Goal: Information Seeking & Learning: Learn about a topic

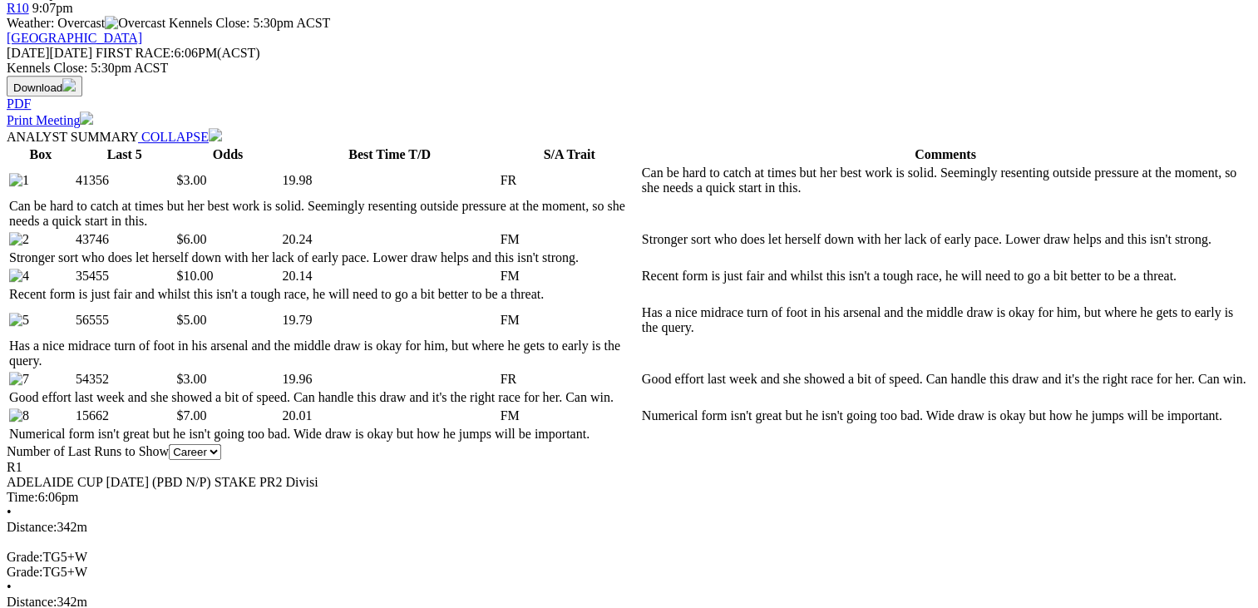
scroll to position [628, 0]
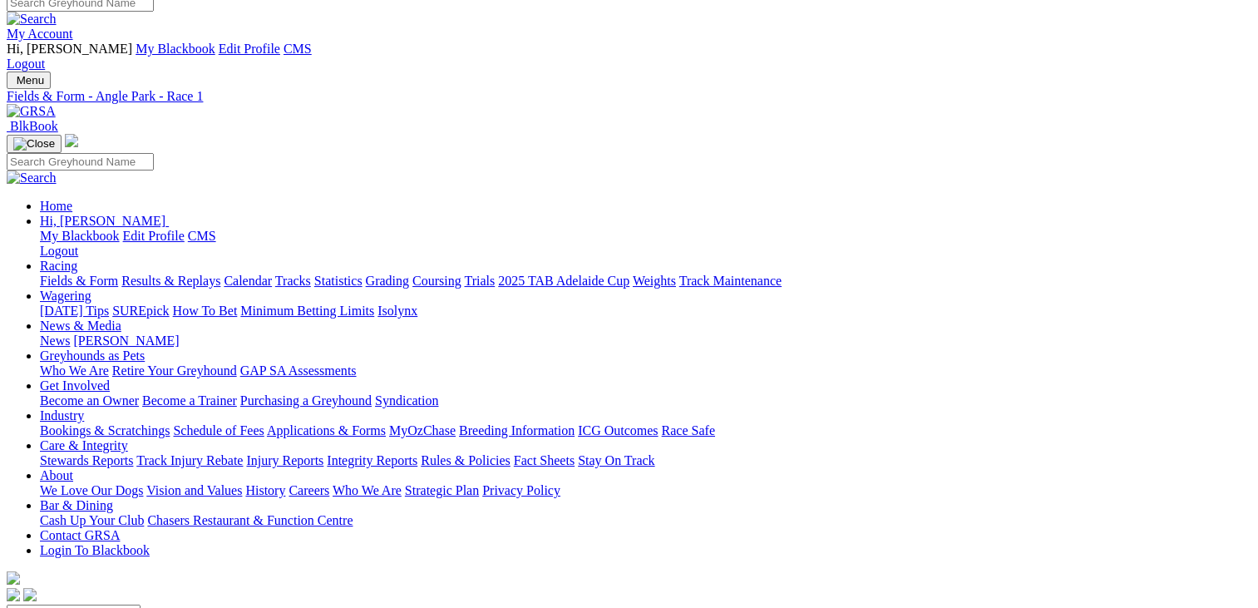
scroll to position [0, 0]
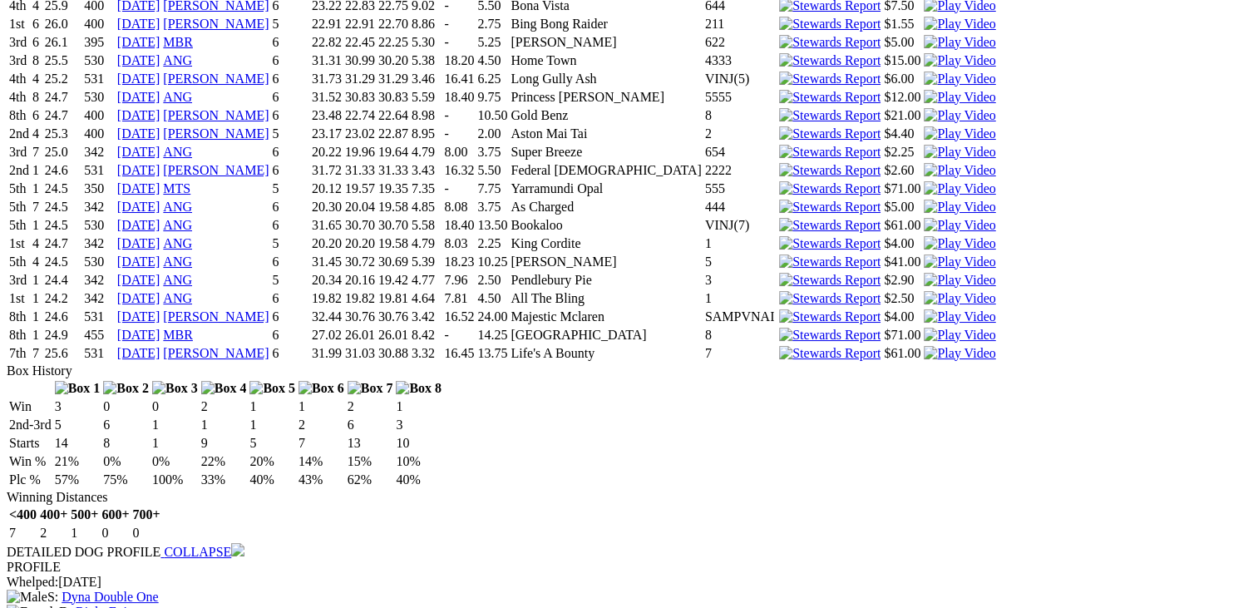
scroll to position [4598, 0]
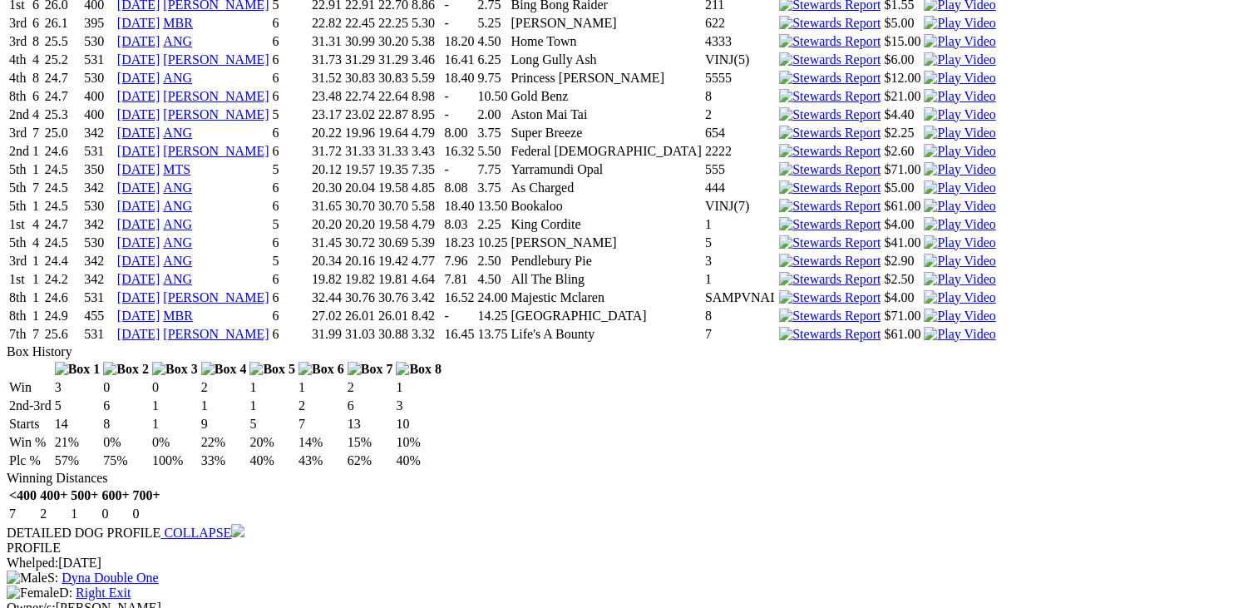
drag, startPoint x: 90, startPoint y: 150, endPoint x: 92, endPoint y: 161, distance: 11.1
drag, startPoint x: 101, startPoint y: 524, endPoint x: 83, endPoint y: 522, distance: 17.5
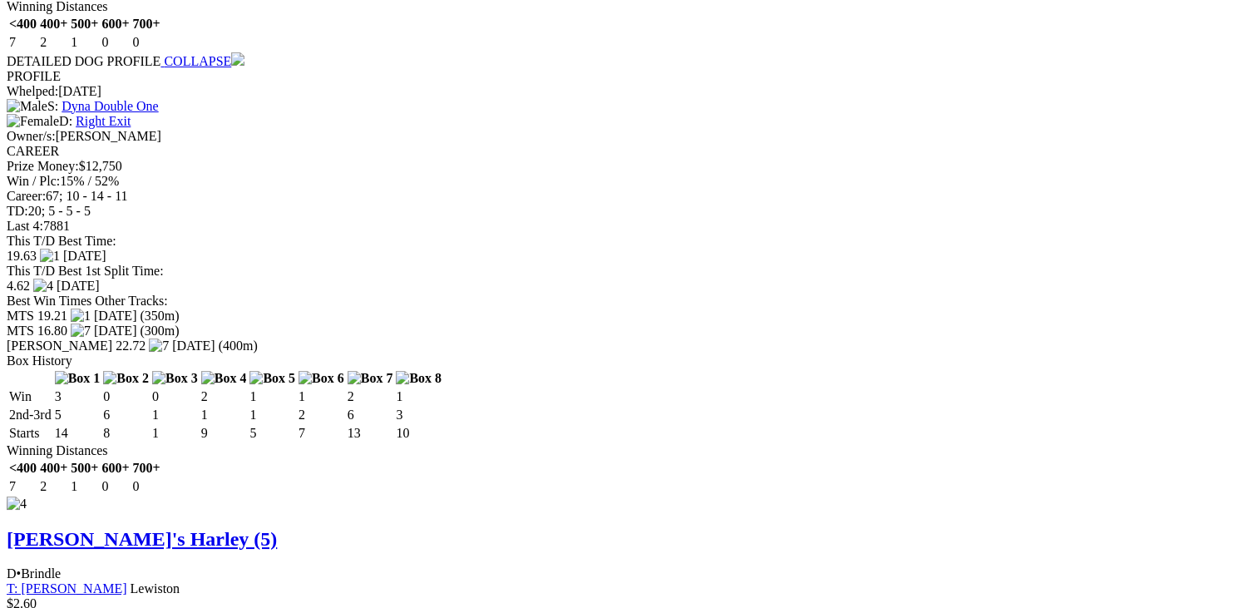
scroll to position [5088, 0]
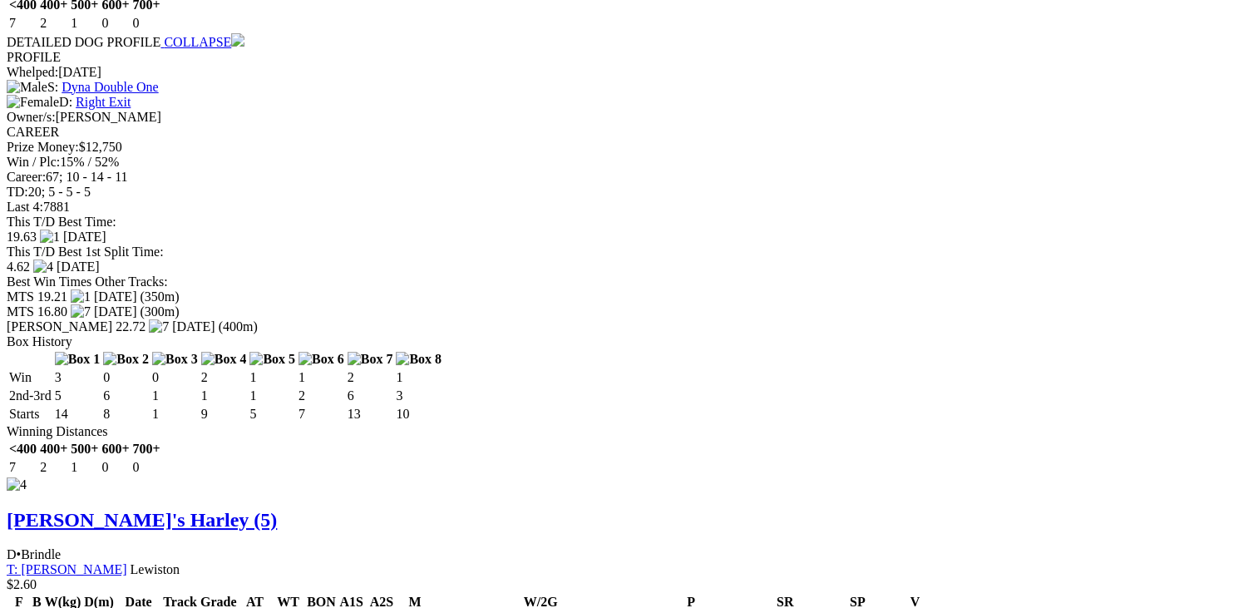
drag, startPoint x: 104, startPoint y: 198, endPoint x: 73, endPoint y: 198, distance: 30.8
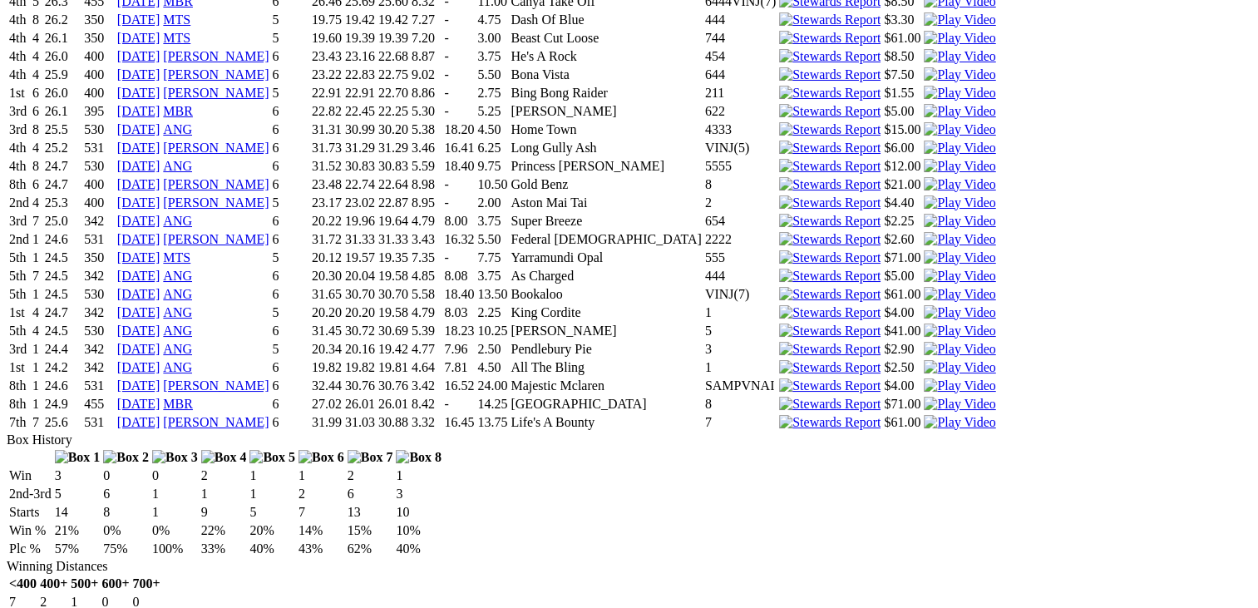
scroll to position [4500, 0]
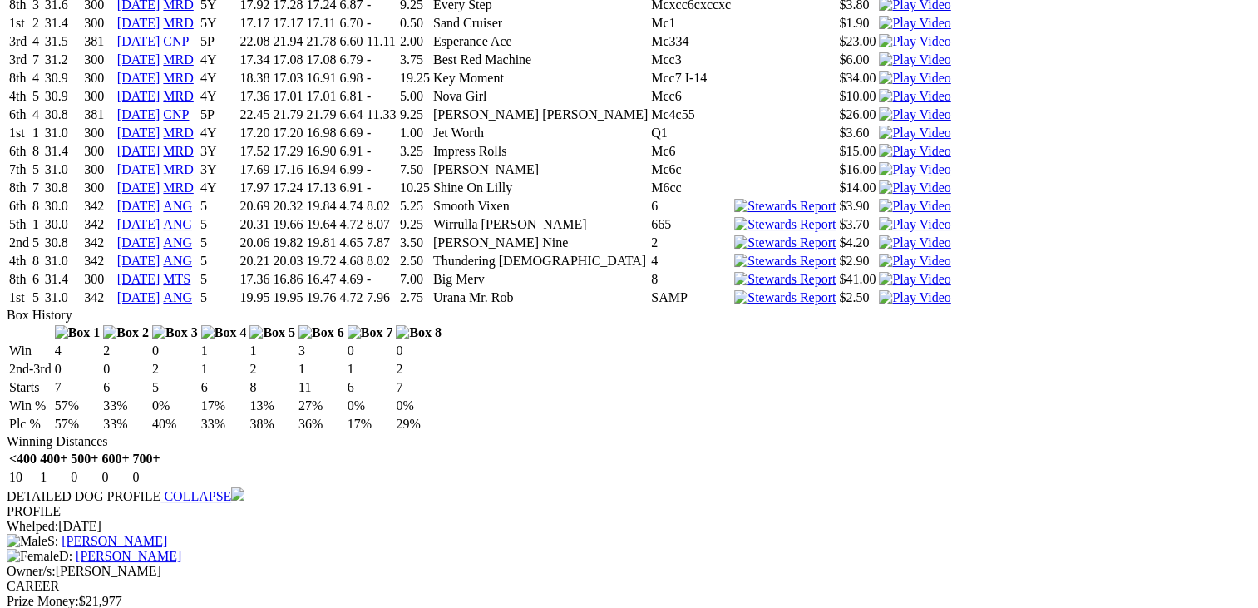
scroll to position [6425, 0]
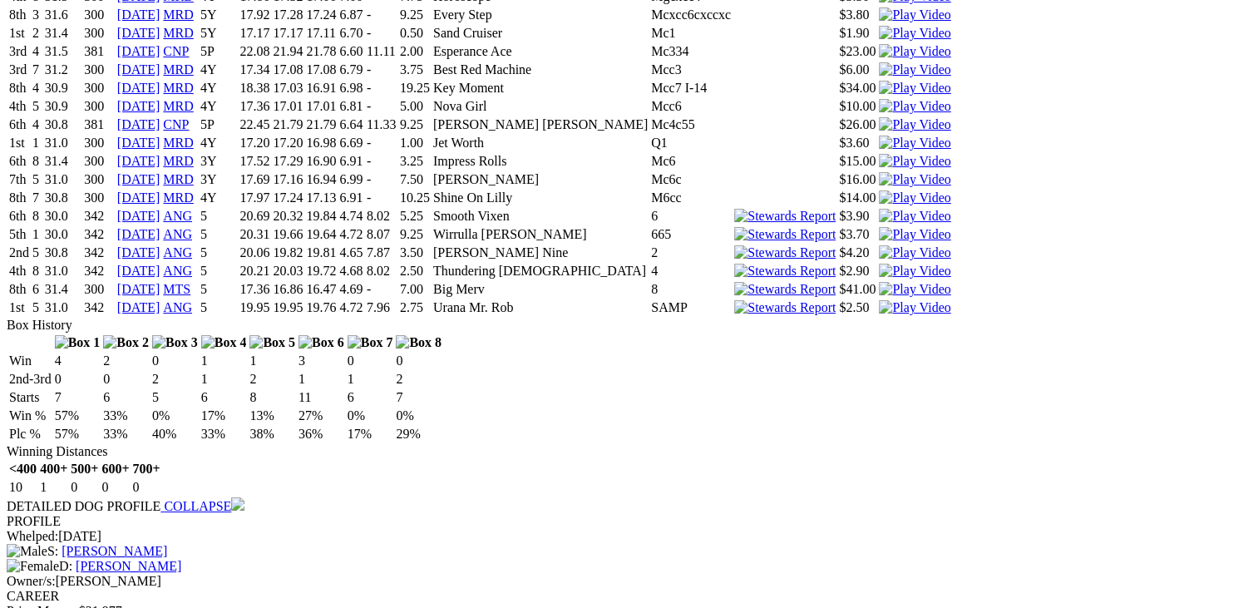
drag, startPoint x: 101, startPoint y: 266, endPoint x: 80, endPoint y: 266, distance: 20.8
drag, startPoint x: 97, startPoint y: 265, endPoint x: 86, endPoint y: 265, distance: 11.6
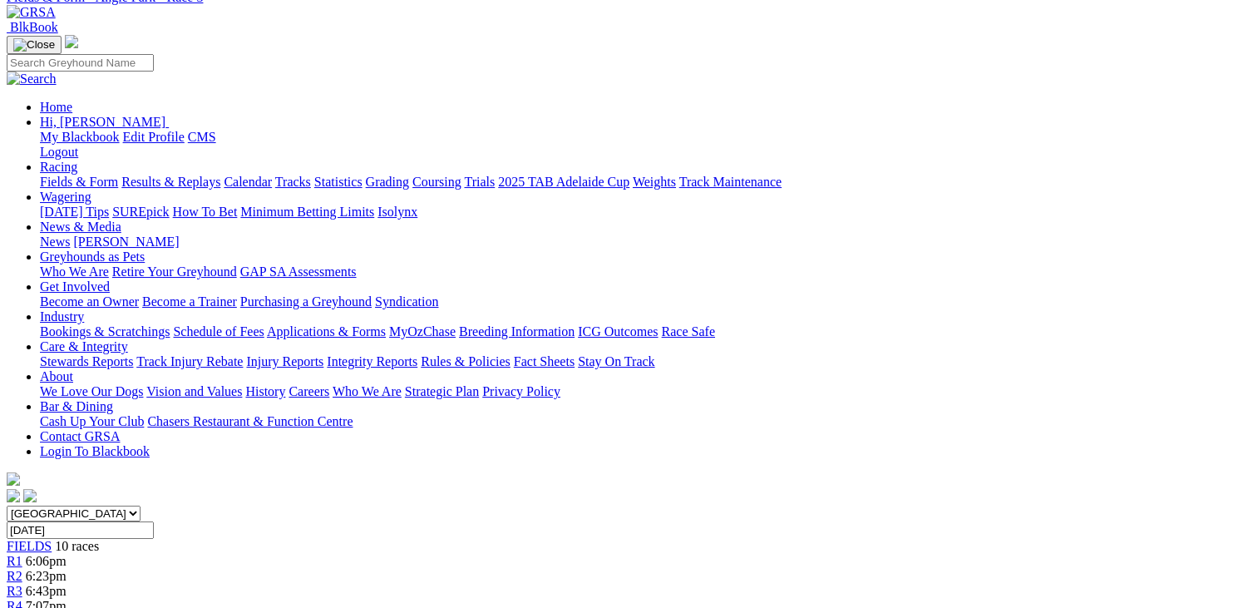
scroll to position [0, 0]
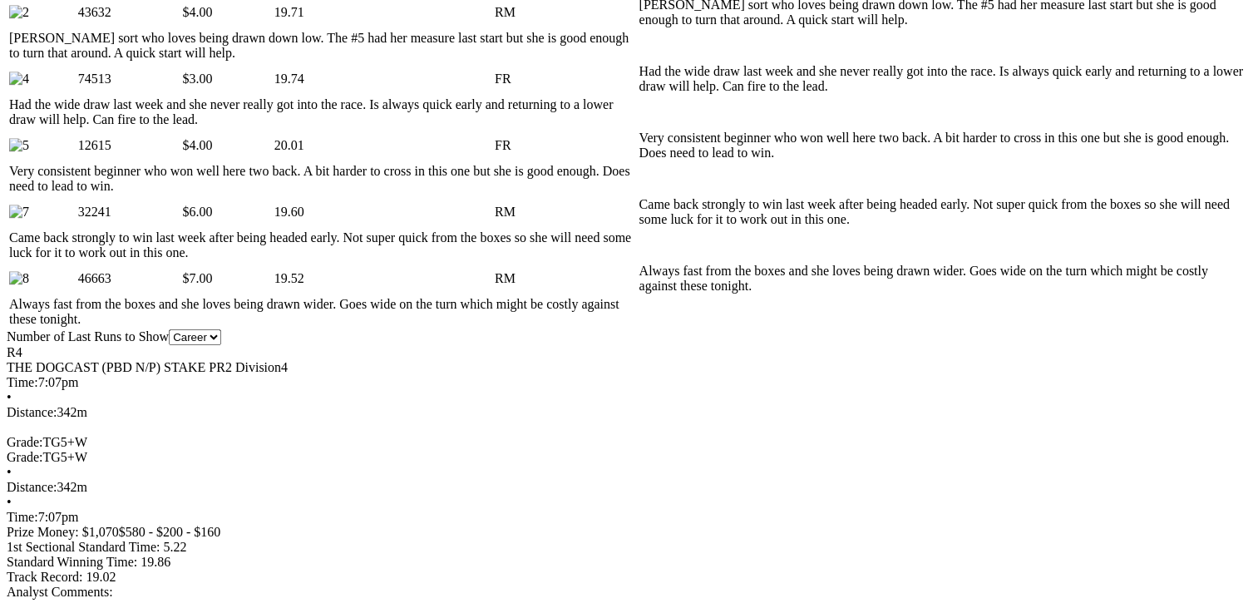
scroll to position [1004, 0]
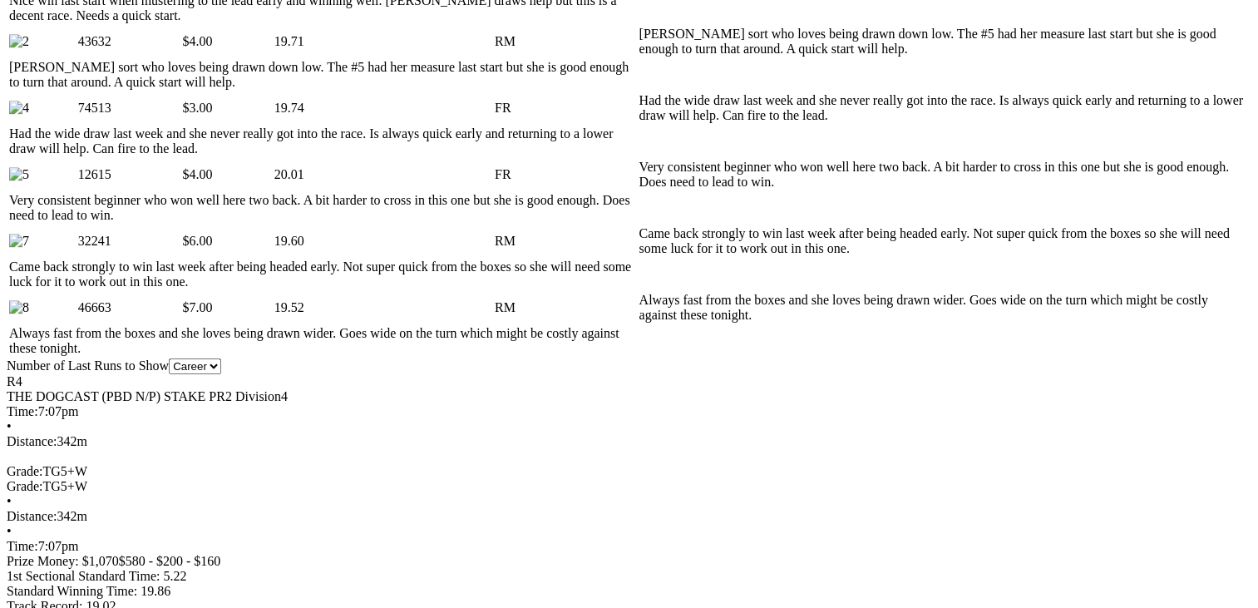
drag, startPoint x: 97, startPoint y: 525, endPoint x: 87, endPoint y: 524, distance: 10.0
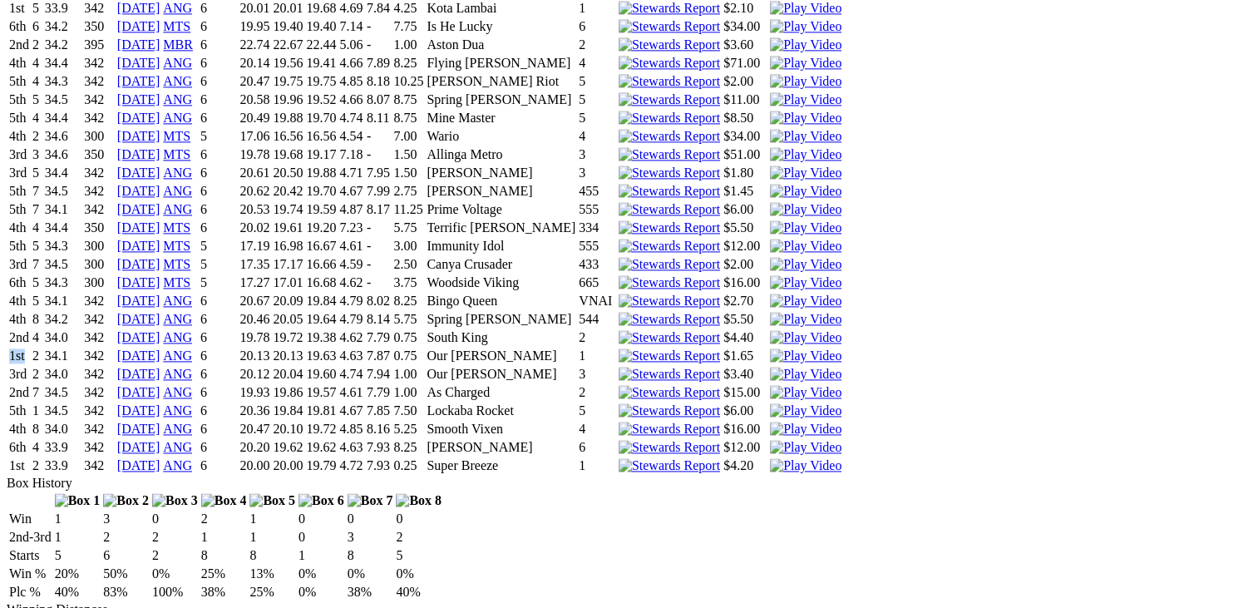
scroll to position [0, 0]
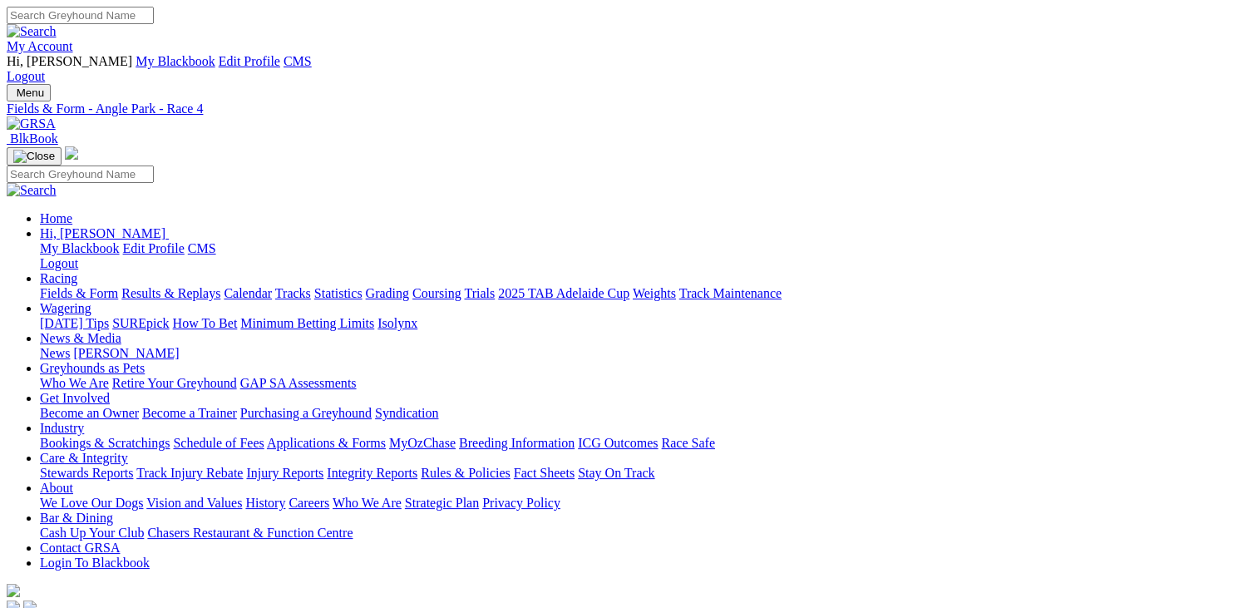
click at [154, 24] on input "Search" at bounding box center [80, 15] width 147 height 17
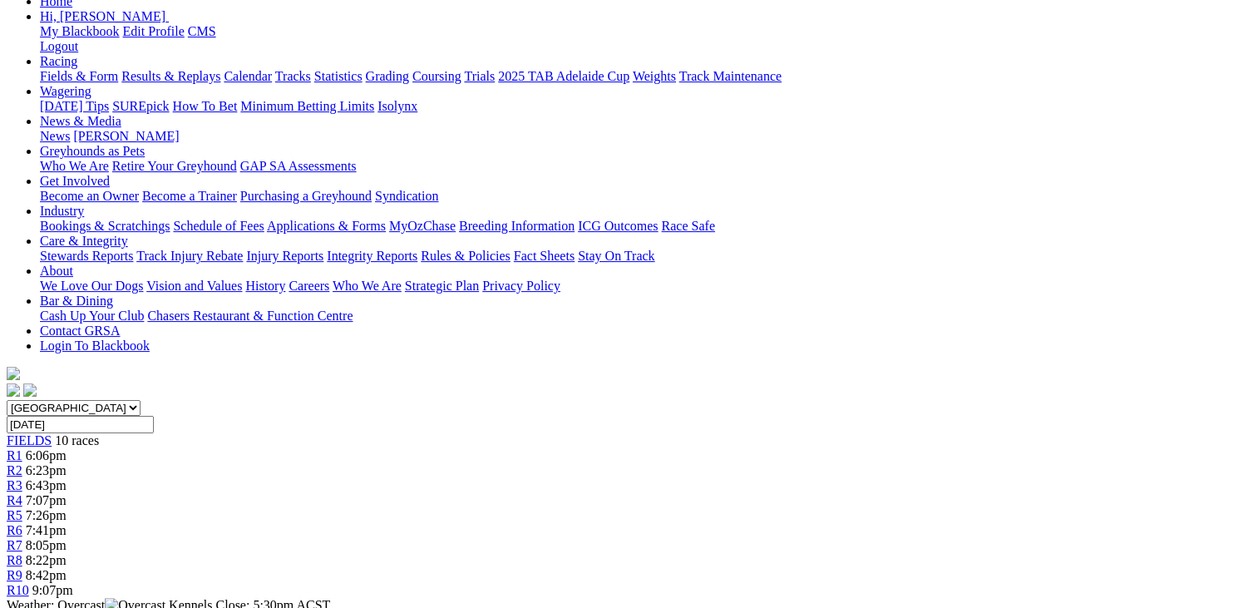
scroll to position [69, 0]
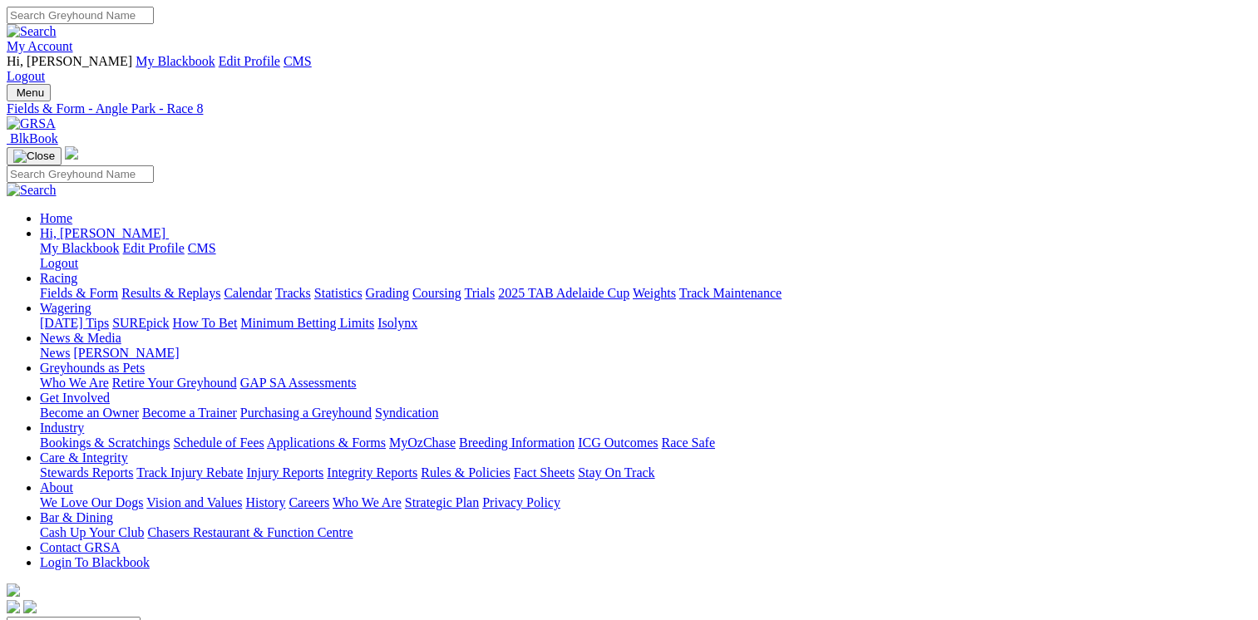
click at [154, 16] on input "Search" at bounding box center [80, 15] width 147 height 17
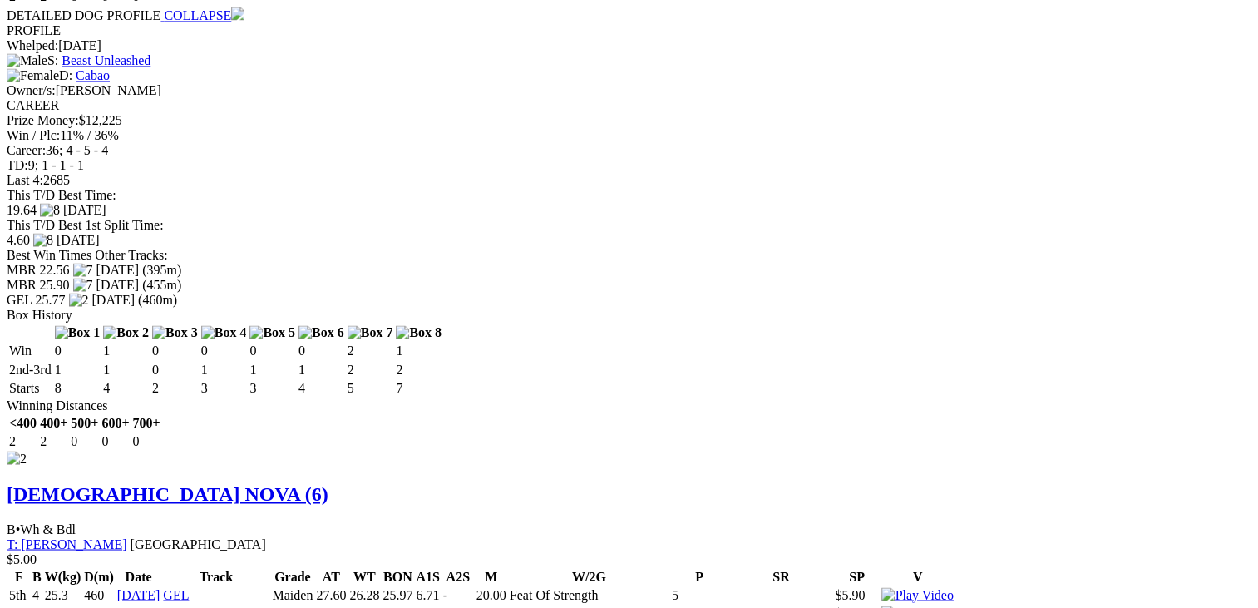
scroll to position [2697, 0]
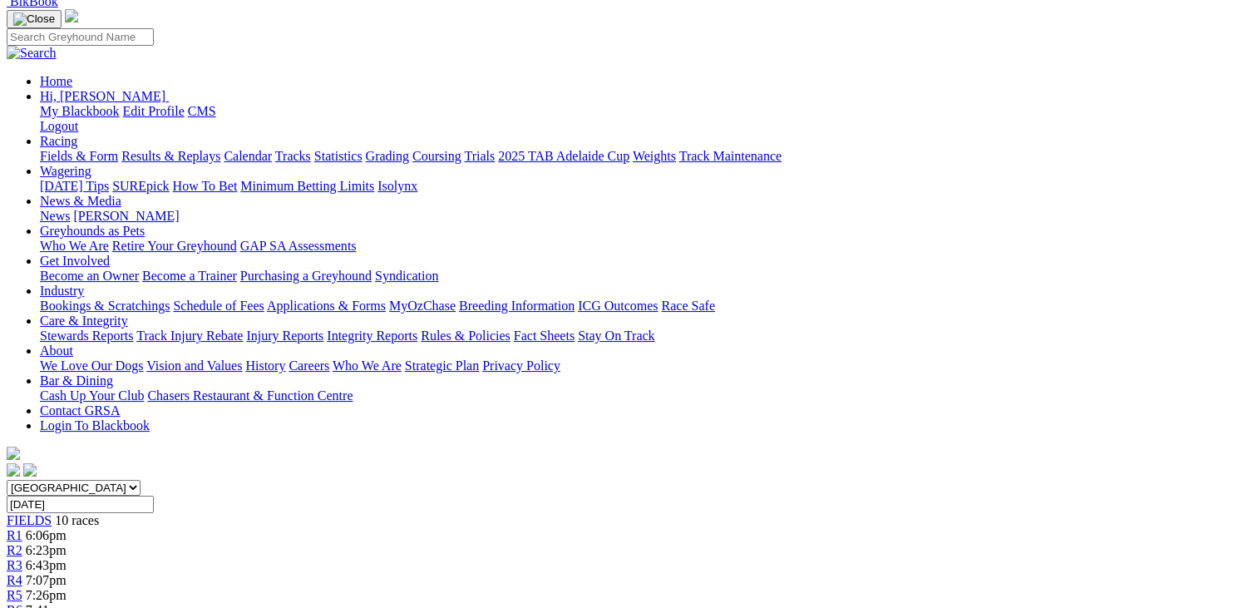
scroll to position [131, 0]
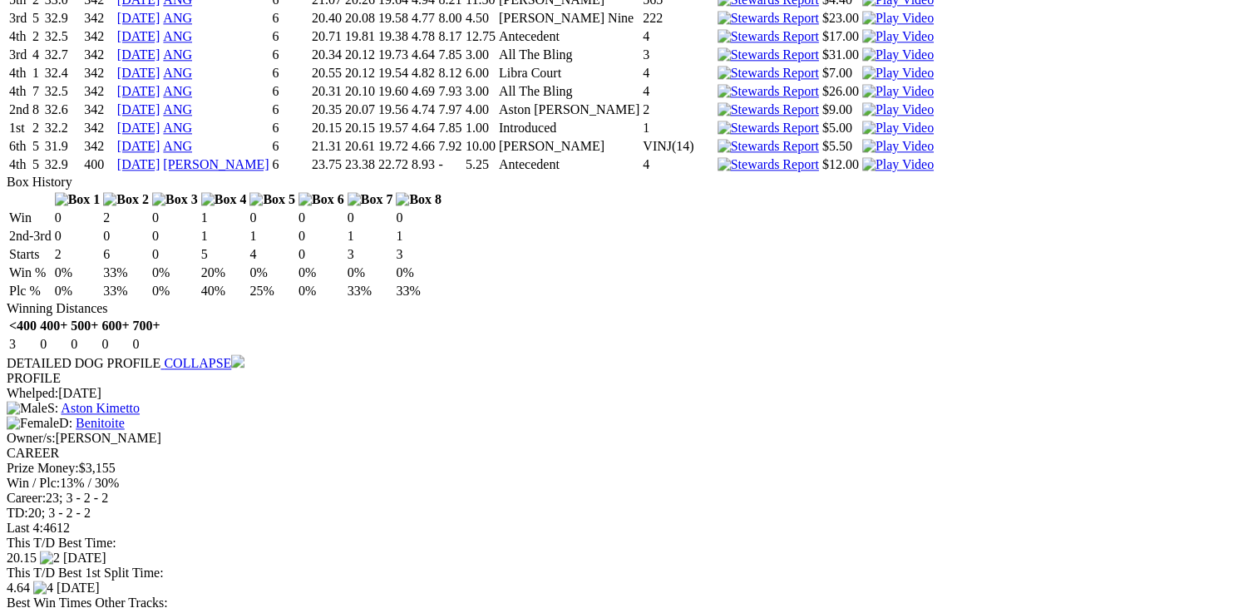
scroll to position [2140, 0]
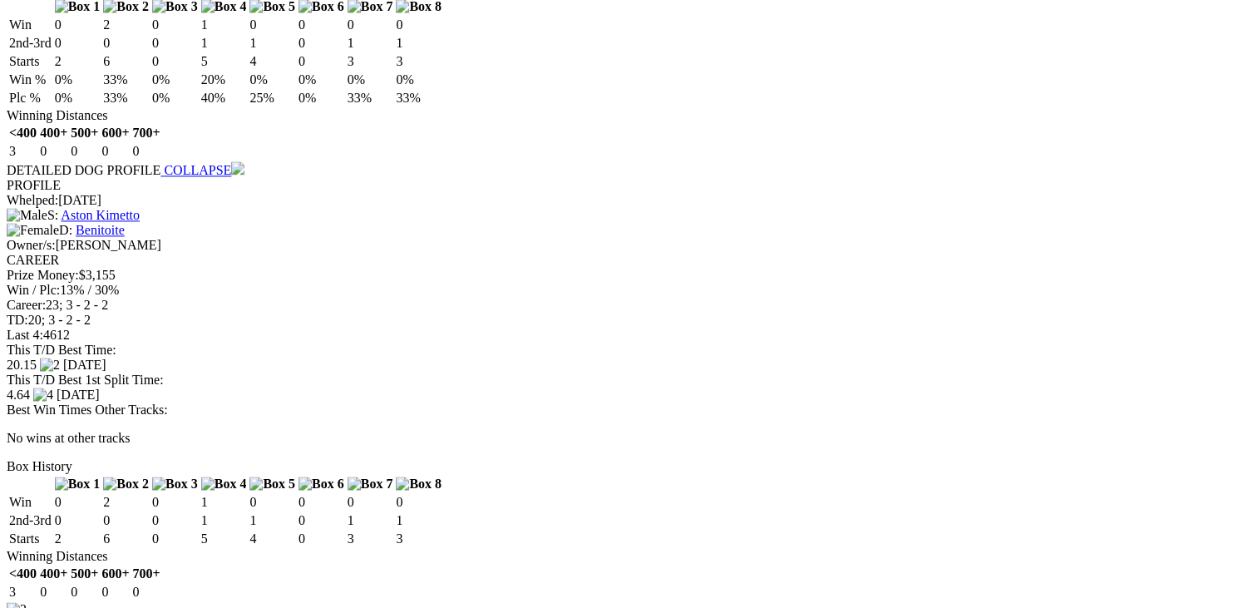
scroll to position [2173, 0]
